Goal: Information Seeking & Learning: Learn about a topic

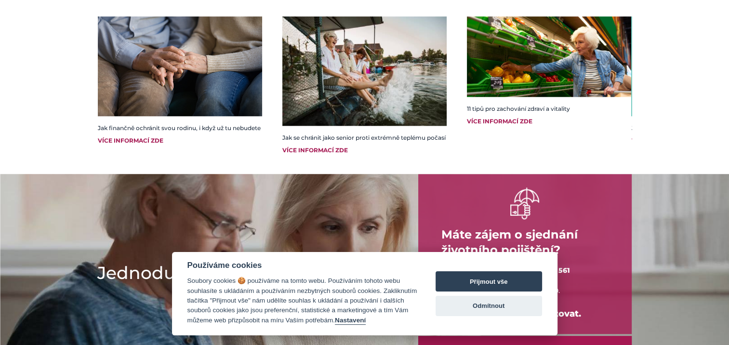
scroll to position [1060, 0]
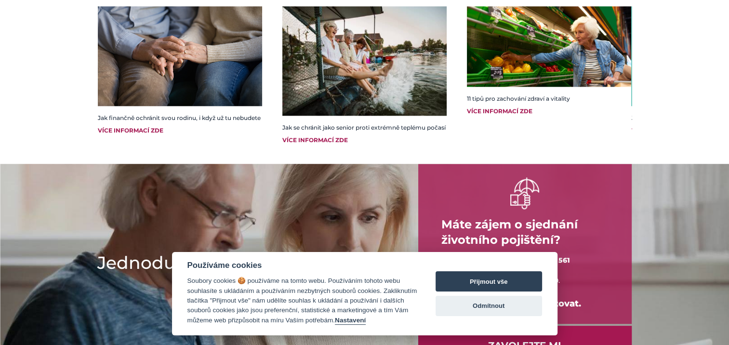
click at [127, 135] on div "Více informací zde" at bounding box center [180, 130] width 164 height 9
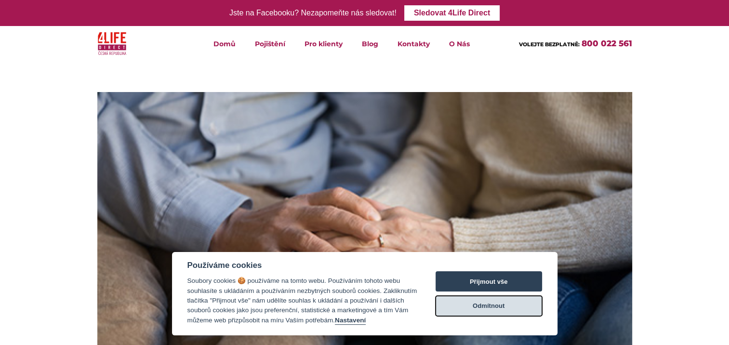
click at [496, 304] on button "Odmítnout" at bounding box center [488, 306] width 106 height 20
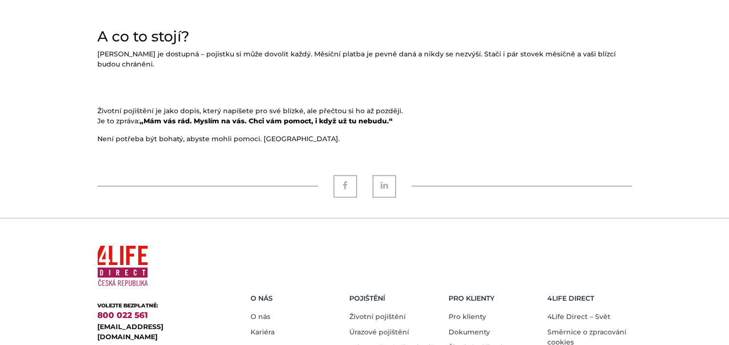
scroll to position [1151, 0]
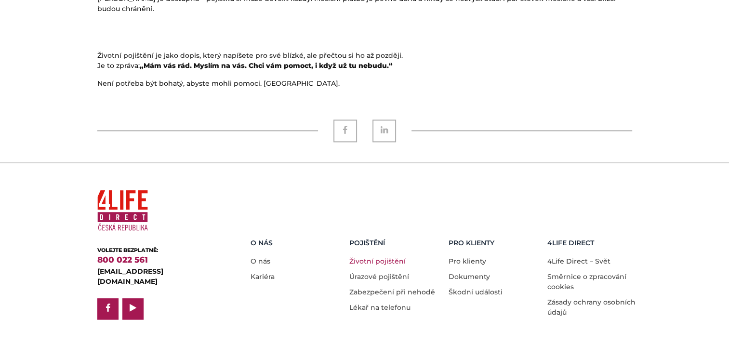
click at [373, 257] on link "Životní pojištění" at bounding box center [377, 261] width 56 height 9
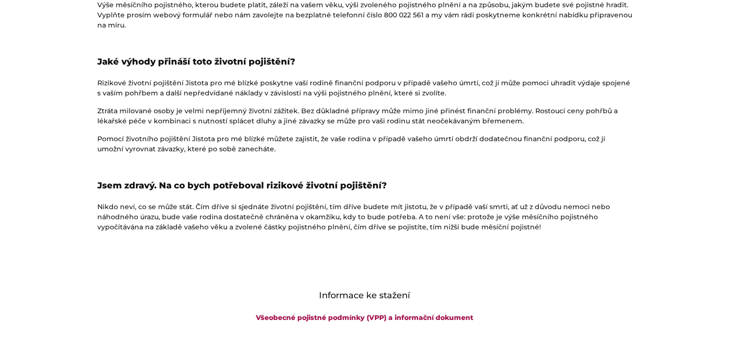
scroll to position [1493, 0]
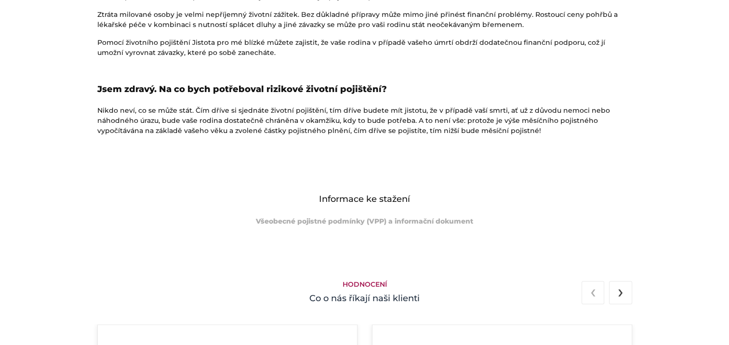
click at [359, 222] on link "Všeobecné pojistné podmínky (VPP) a informační dokument" at bounding box center [364, 221] width 217 height 9
